Goal: Find specific page/section: Find specific page/section

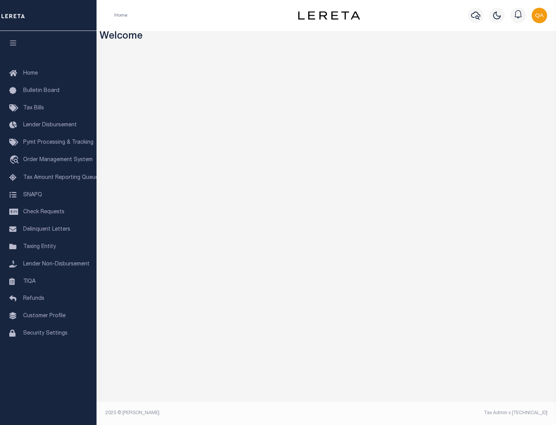
click at [48, 281] on link "TIQA" at bounding box center [48, 281] width 97 height 17
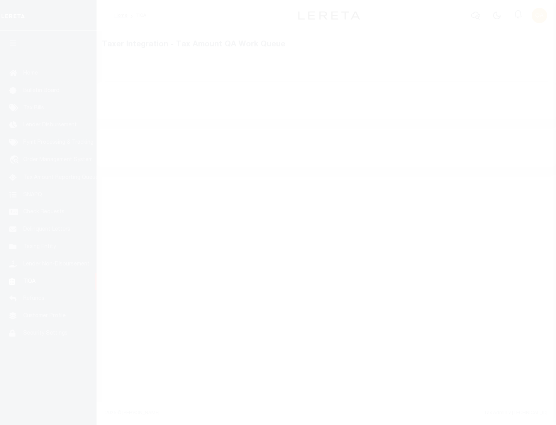
select select "200"
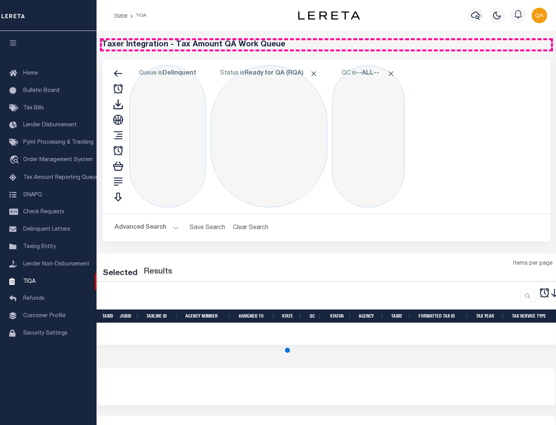
select select "200"
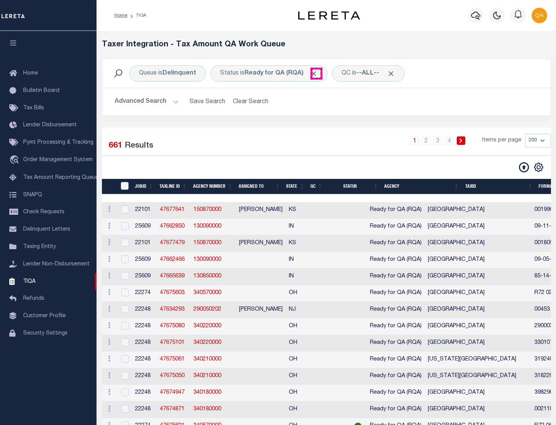
click at [316, 73] on span "Click to Remove" at bounding box center [314, 74] width 8 height 8
